Goal: Check status: Check status

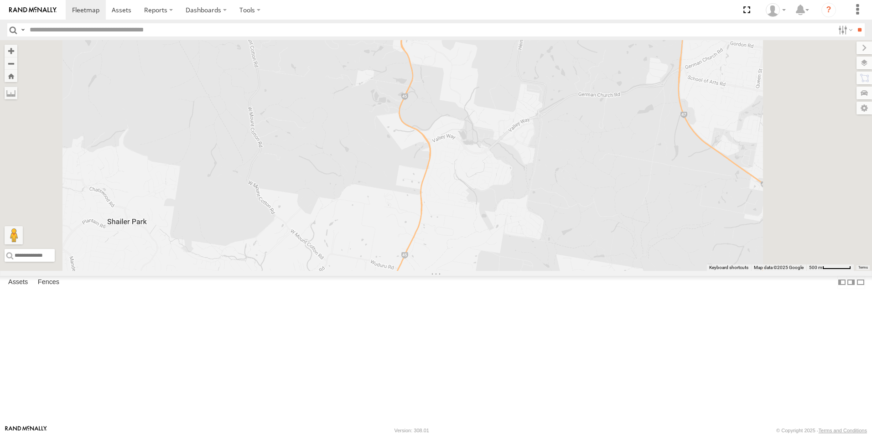
select select "**********"
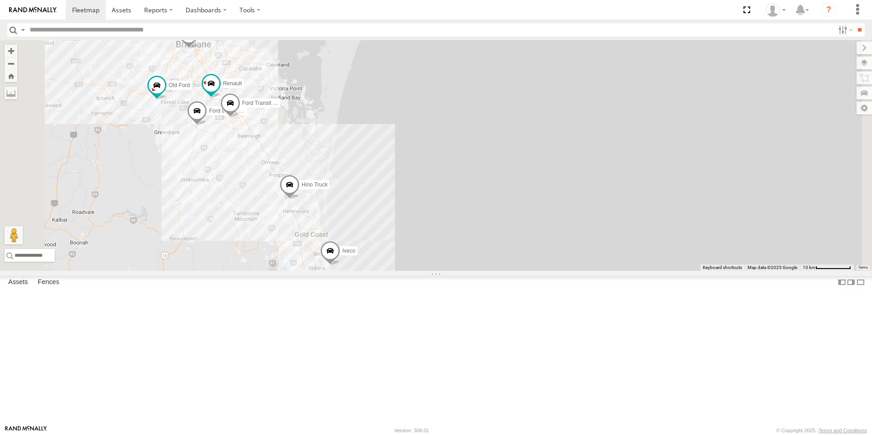
drag, startPoint x: 338, startPoint y: 313, endPoint x: 367, endPoint y: 299, distance: 31.8
click at [368, 271] on div "Hino Truck Ford transit (Little) Ford Transit (New) Renault Iveco Old Ford Van …" at bounding box center [436, 155] width 872 height 231
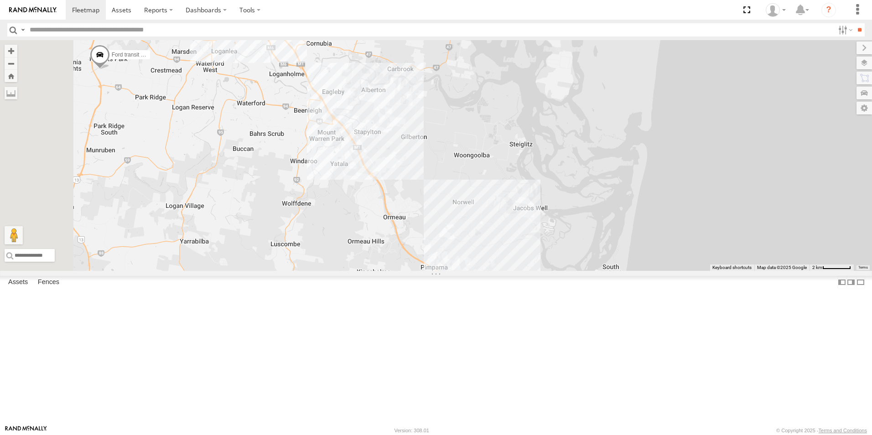
drag, startPoint x: 447, startPoint y: 316, endPoint x: 480, endPoint y: 319, distance: 33.0
click at [486, 271] on div "Hino Truck Ford transit (Little) Ford Transit (New) Renault Iveco Old Ford Van …" at bounding box center [436, 155] width 872 height 231
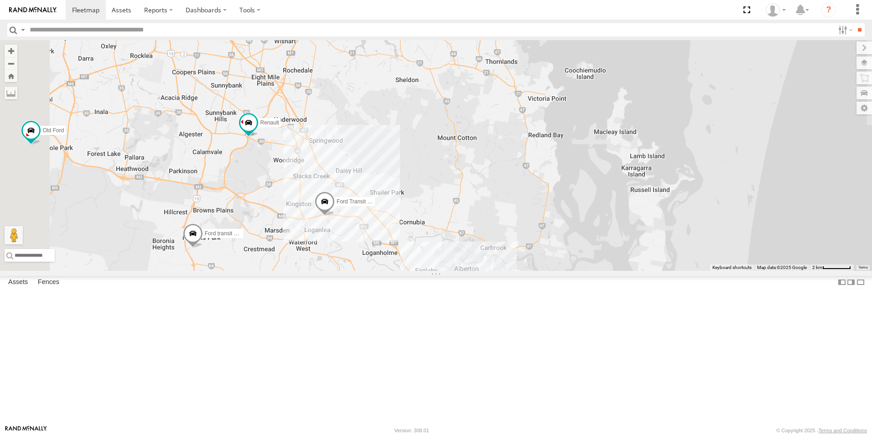
drag, startPoint x: 492, startPoint y: 408, endPoint x: 520, endPoint y: 445, distance: 46.9
click at [520, 435] on html at bounding box center [436, 217] width 872 height 435
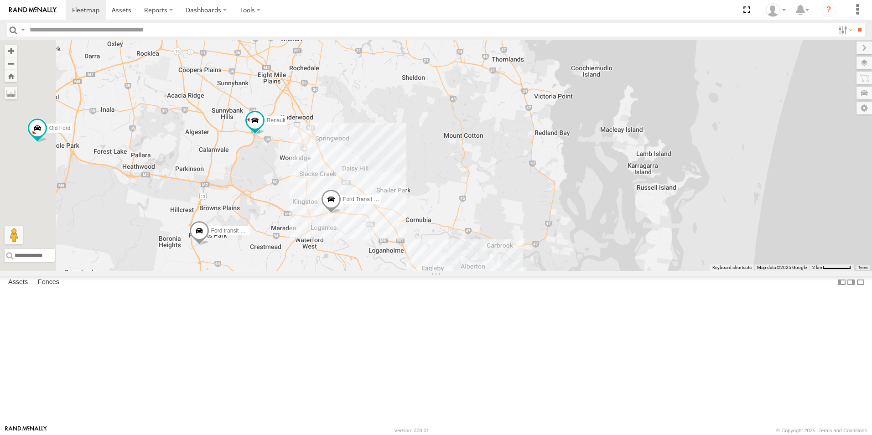
drag, startPoint x: 467, startPoint y: 361, endPoint x: 463, endPoint y: 343, distance: 18.6
click at [475, 271] on div "Hino Truck Ford transit (Little) Ford Transit (New) Renault Iveco Old Ford Van …" at bounding box center [436, 155] width 872 height 231
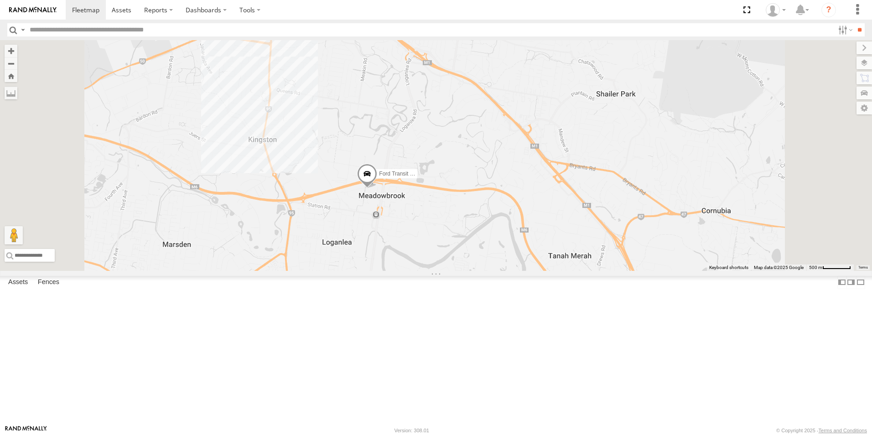
click at [424, 177] on span "Ford Transit (New)" at bounding box center [401, 174] width 45 height 6
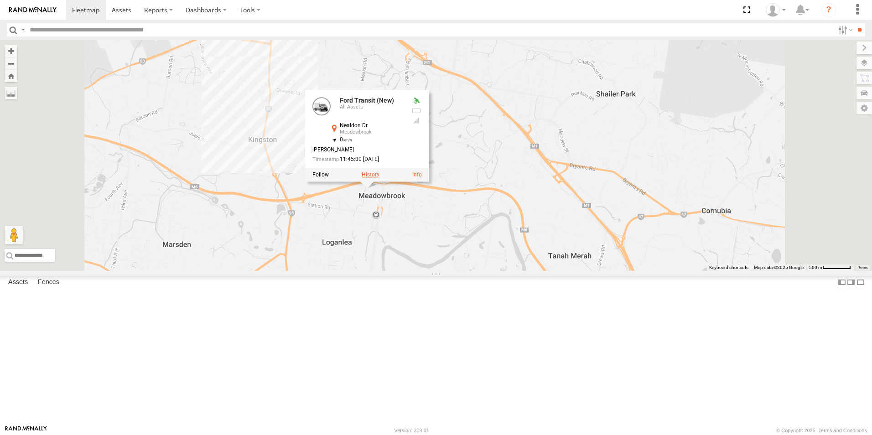
click at [380, 178] on label at bounding box center [371, 175] width 18 height 6
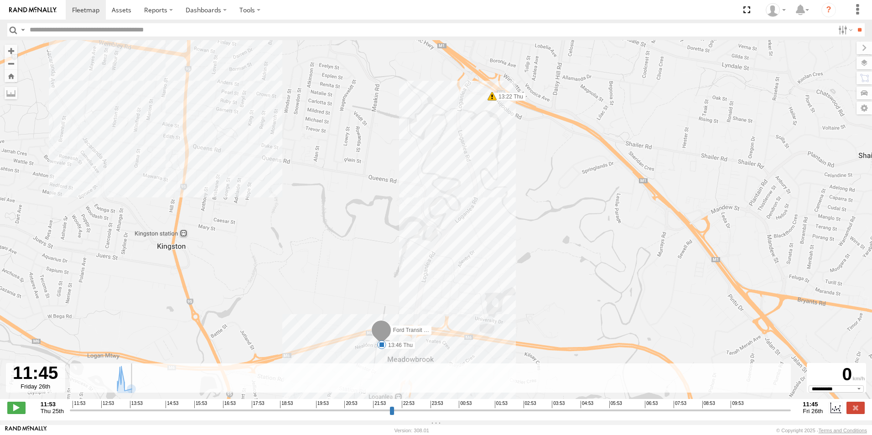
drag, startPoint x: 589, startPoint y: 415, endPoint x: 609, endPoint y: 291, distance: 125.3
type input "**********"
click at [791, 406] on input "range" at bounding box center [431, 410] width 722 height 9
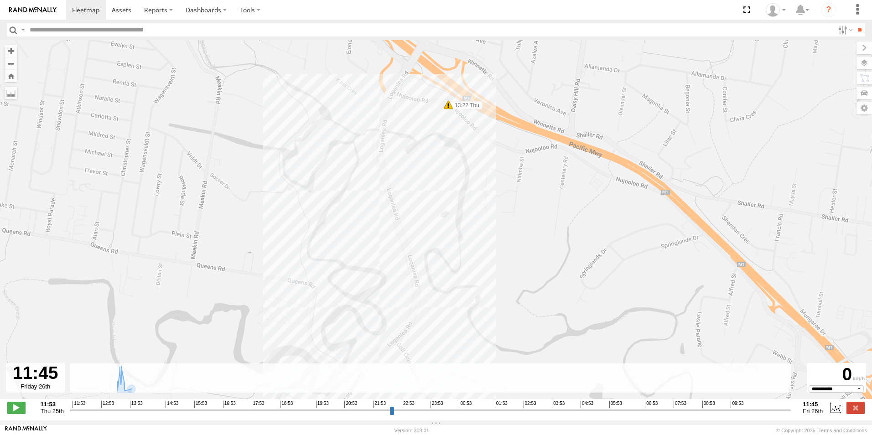
drag, startPoint x: 471, startPoint y: 301, endPoint x: 433, endPoint y: 453, distance: 157.4
click at [433, 435] on html at bounding box center [436, 217] width 872 height 435
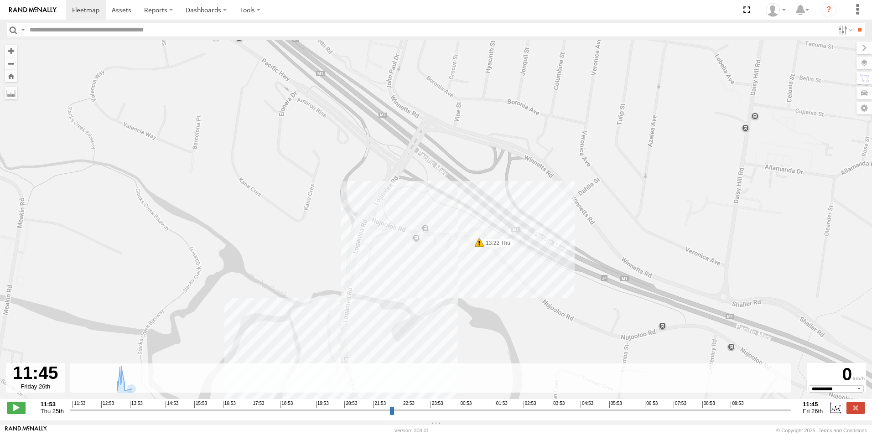
drag, startPoint x: 476, startPoint y: 96, endPoint x: 479, endPoint y: 306, distance: 209.9
click at [488, 306] on div "Ford Transit (New) 13:22 Thu 13:46 Thu" at bounding box center [436, 224] width 872 height 369
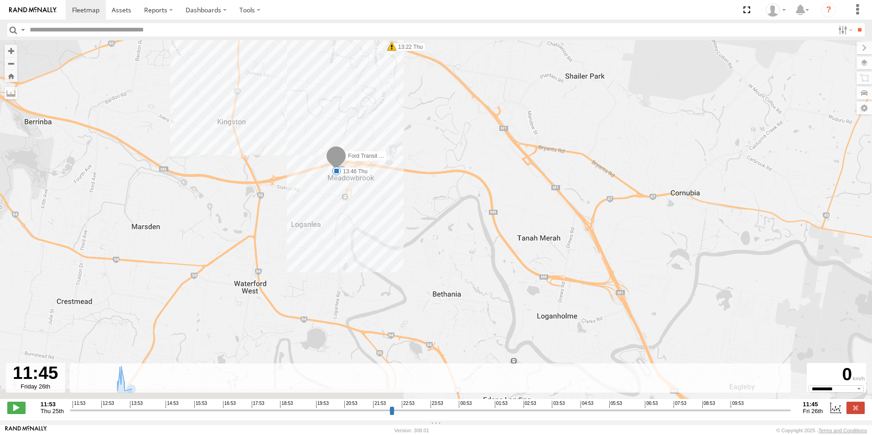
drag, startPoint x: 489, startPoint y: 308, endPoint x: 423, endPoint y: 77, distance: 240.7
click at [423, 77] on div "Ford Transit (New) 13:22 Thu 13:46 Thu" at bounding box center [436, 224] width 872 height 369
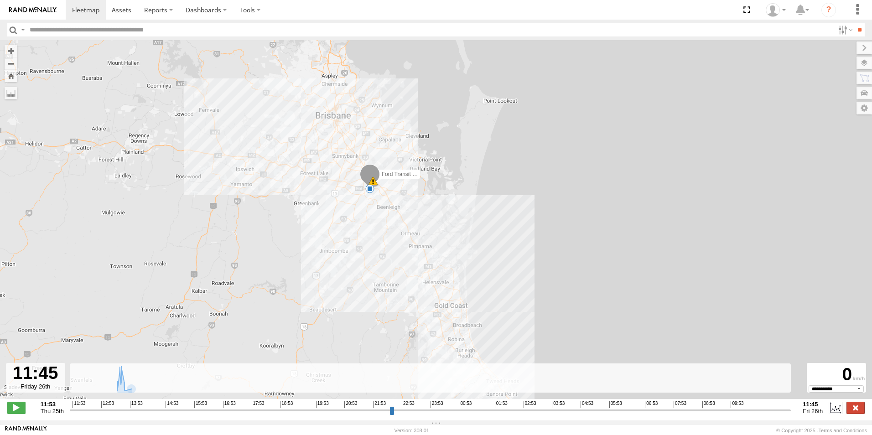
click at [851, 411] on label at bounding box center [856, 408] width 18 height 12
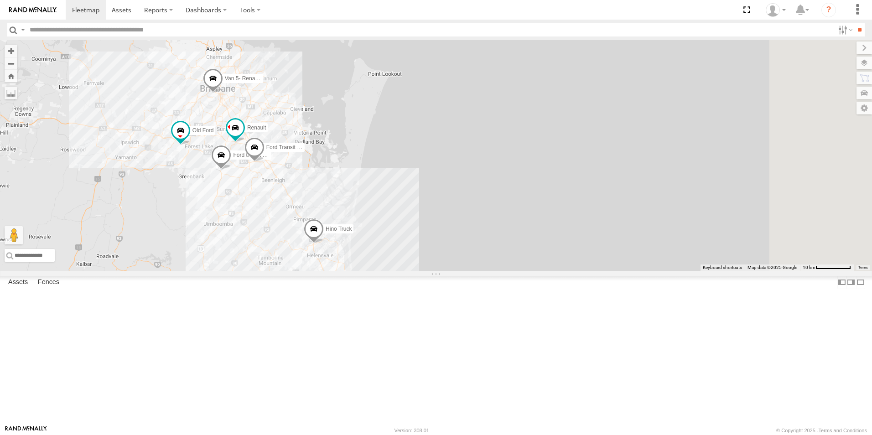
drag, startPoint x: 488, startPoint y: 336, endPoint x: 448, endPoint y: 263, distance: 82.5
click at [448, 263] on div "Hino Truck Ford transit (Little) Ford Transit (New) Renault Iveco Old Ford Van …" at bounding box center [436, 155] width 872 height 231
click at [364, 309] on span at bounding box center [354, 297] width 20 height 25
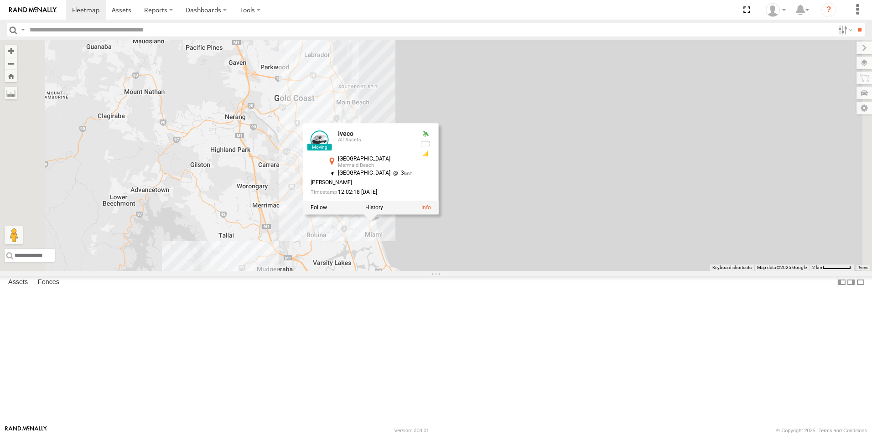
drag, startPoint x: 341, startPoint y: 298, endPoint x: 336, endPoint y: 296, distance: 5.5
click at [340, 271] on div "Hino Truck Ford transit (Little) Ford Transit (New) Renault Iveco Old Ford Van …" at bounding box center [436, 155] width 872 height 231
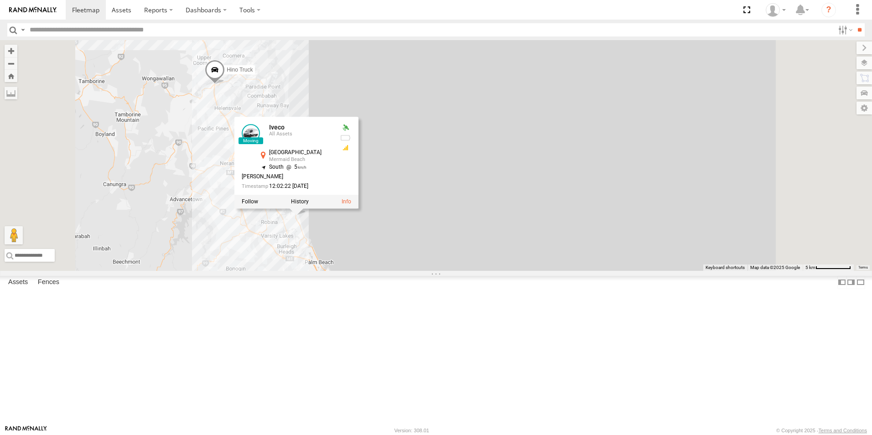
click at [342, 262] on div "Hino Truck Ford transit (Little) Ford Transit (New) Renault Iveco Old Ford Van …" at bounding box center [436, 155] width 872 height 231
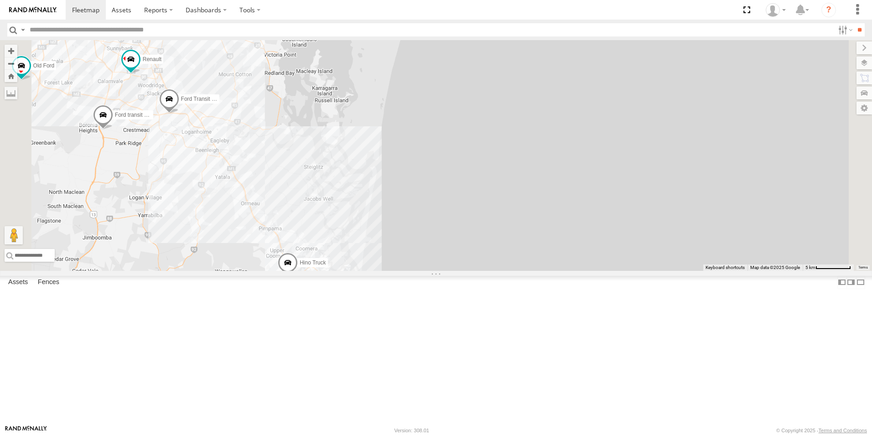
drag, startPoint x: 319, startPoint y: 260, endPoint x: 394, endPoint y: 419, distance: 175.3
click at [397, 435] on html at bounding box center [436, 217] width 872 height 435
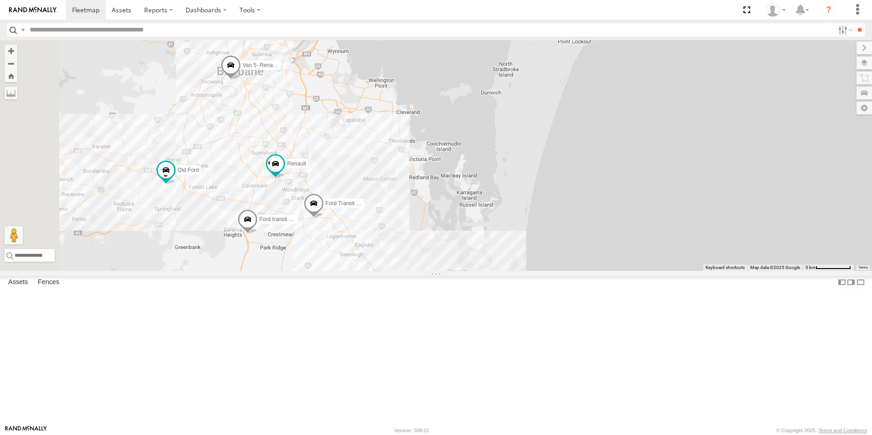
drag, startPoint x: 339, startPoint y: 271, endPoint x: 374, endPoint y: 344, distance: 80.2
click at [473, 271] on div "Hino Truck Ford transit (Little) Ford Transit (New) Renault Iveco Old Ford Van …" at bounding box center [436, 155] width 872 height 231
click at [255, 229] on span at bounding box center [245, 217] width 20 height 25
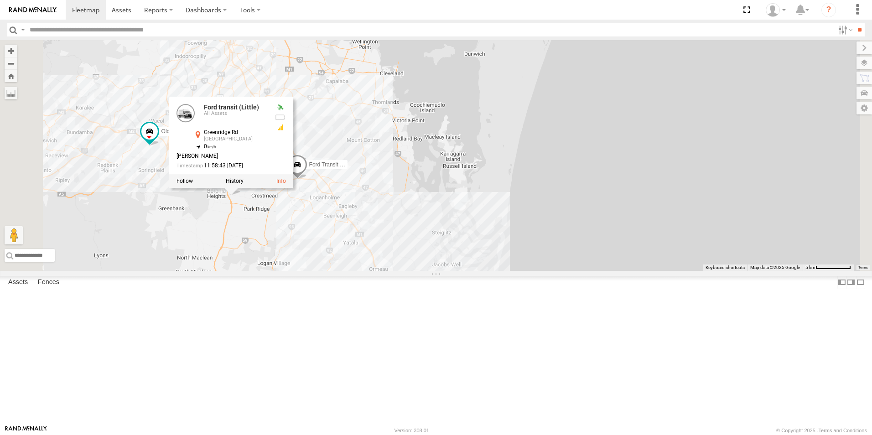
click at [268, 255] on div "Hino Truck Ford transit (Little) Ford Transit (New) Renault Iveco Old Ford Van …" at bounding box center [436, 155] width 872 height 231
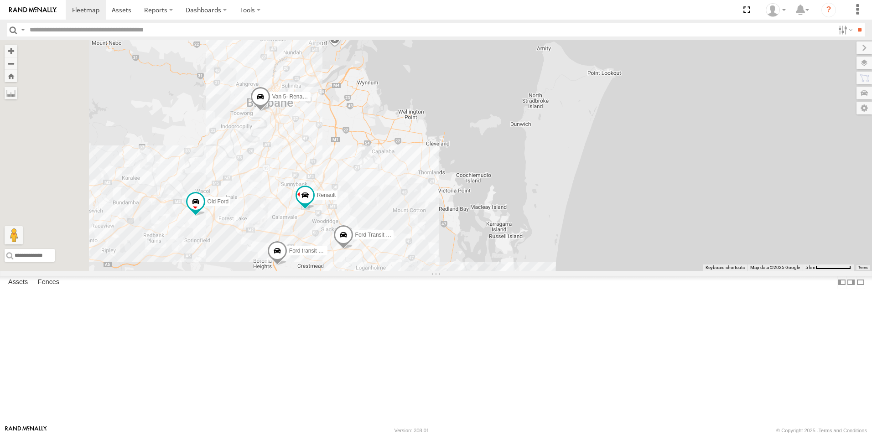
drag, startPoint x: 263, startPoint y: 234, endPoint x: 312, endPoint y: 306, distance: 86.7
click at [312, 271] on div "Hino Truck Ford transit (Little) Ford Transit (New) Renault Iveco Old Ford Van …" at bounding box center [436, 155] width 872 height 231
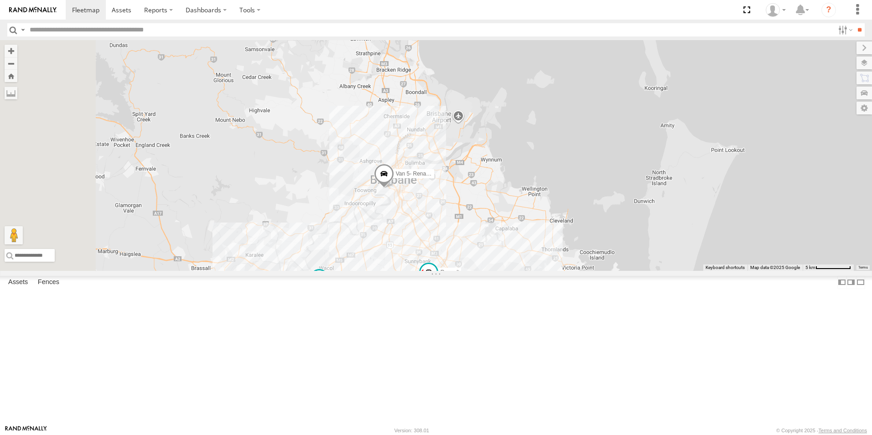
drag, startPoint x: 421, startPoint y: 175, endPoint x: 539, endPoint y: 277, distance: 155.9
click at [539, 271] on div "Ford transit (Little) Ford Transit (New) Renault Old Ford Van 5- Renault Master…" at bounding box center [436, 155] width 872 height 231
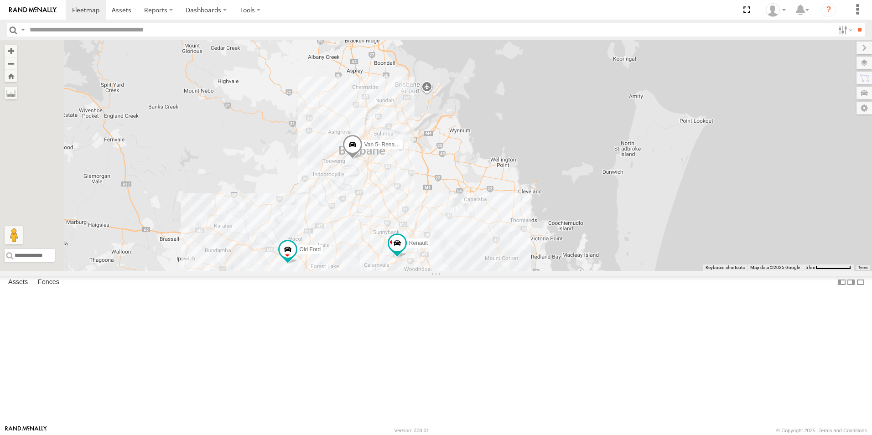
click at [442, 148] on span "Van 5- Renault Master - 052•LI8" at bounding box center [403, 145] width 78 height 6
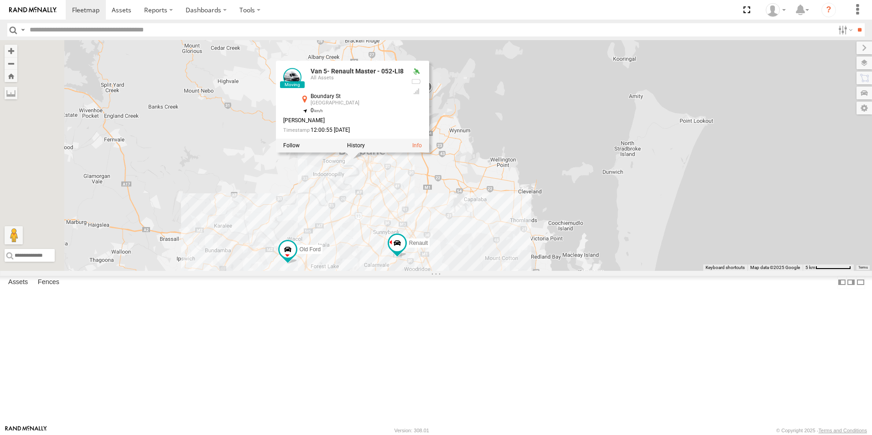
click at [490, 264] on div "Ford transit (Little) Ford Transit (New) Renault Old Ford Van 5- Renault Master…" at bounding box center [436, 155] width 872 height 231
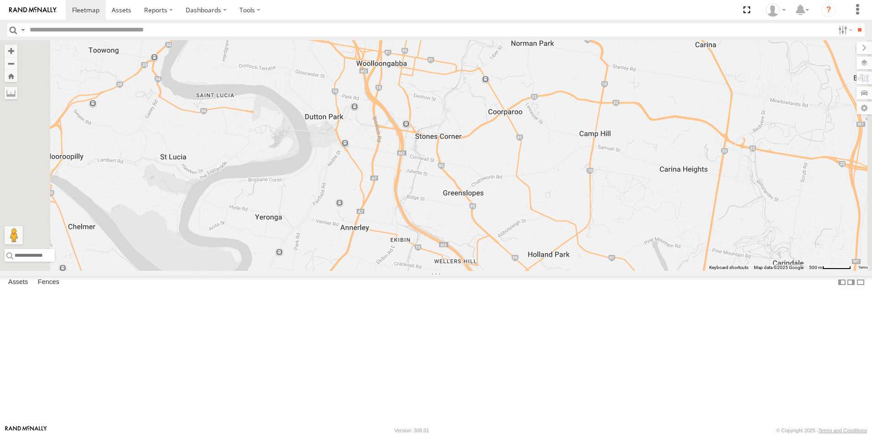
drag, startPoint x: 417, startPoint y: 167, endPoint x: 457, endPoint y: 323, distance: 161.1
click at [457, 271] on div "Ford transit (Little) Ford Transit (New) Renault Old Ford Van 5- Renault Master…" at bounding box center [436, 155] width 872 height 231
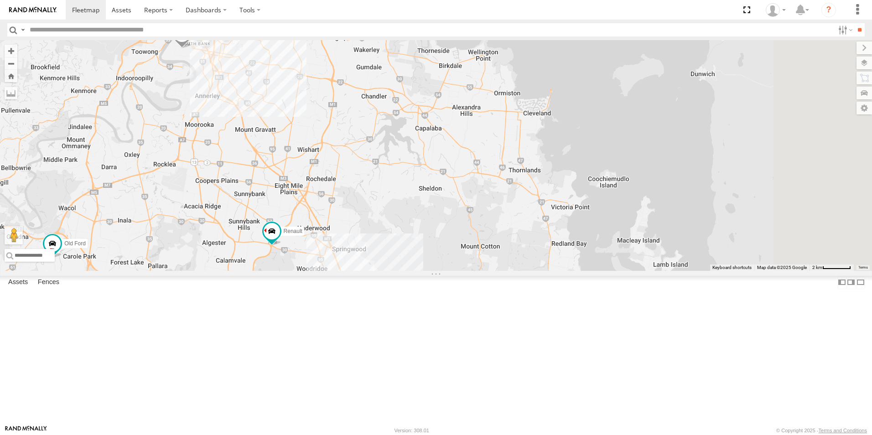
drag, startPoint x: 520, startPoint y: 294, endPoint x: 365, endPoint y: 177, distance: 194.7
click at [355, 177] on div "Ford transit (Little) Ford Transit (New) Renault Old Ford Van 5- Renault Master…" at bounding box center [436, 155] width 872 height 231
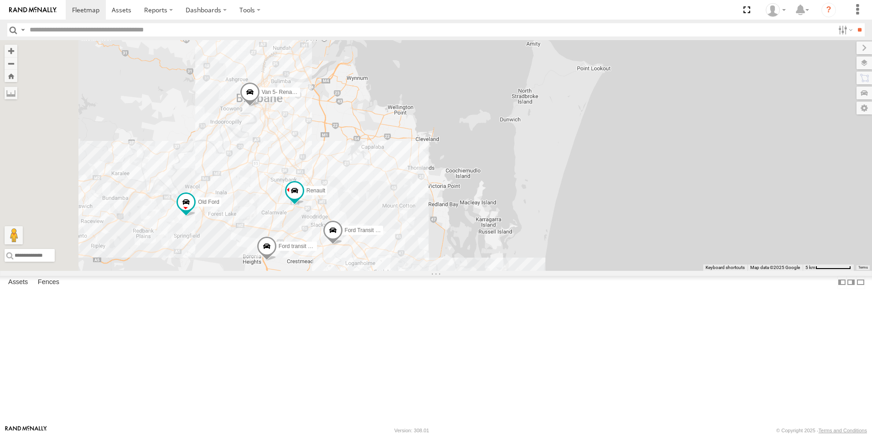
click at [478, 271] on div "Ford transit (Little) Ford Transit (New) Renault Old Ford Van 5- Renault Master…" at bounding box center [436, 155] width 872 height 231
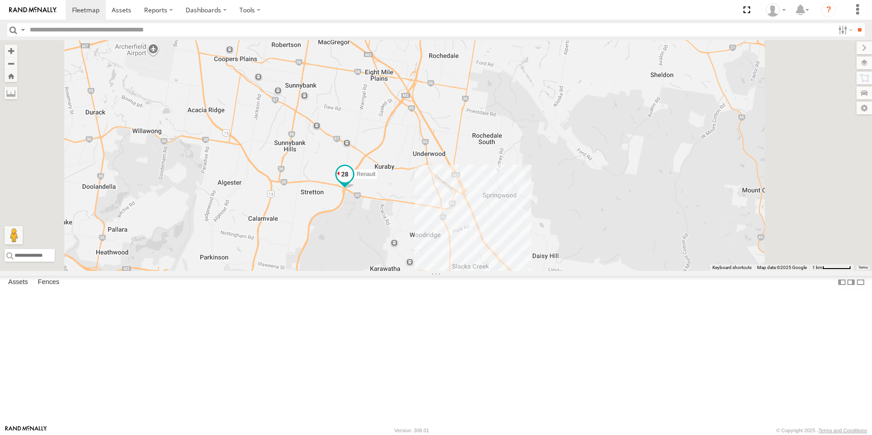
click at [355, 189] on span at bounding box center [345, 177] width 20 height 25
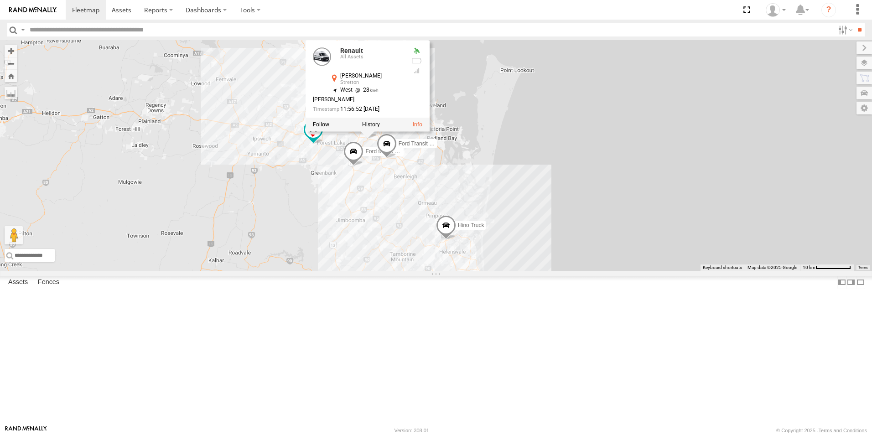
drag, startPoint x: 546, startPoint y: 328, endPoint x: 513, endPoint y: 278, distance: 60.2
click at [513, 271] on div "Ford transit (Little) Ford Transit (New) Renault Old Ford Van 5- Renault Master…" at bounding box center [436, 155] width 872 height 231
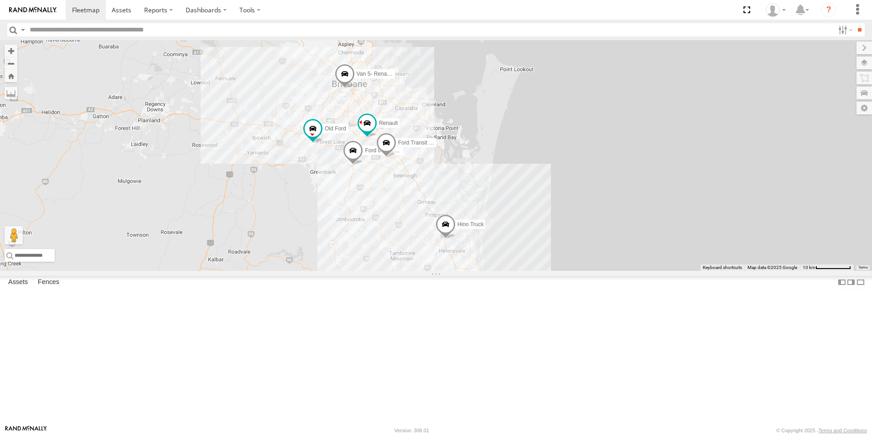
click at [568, 169] on div "Ford transit (Little) Ford Transit (New) Renault Old Ford Van 5- Renault Master…" at bounding box center [436, 155] width 872 height 231
